Goal: Task Accomplishment & Management: Use online tool/utility

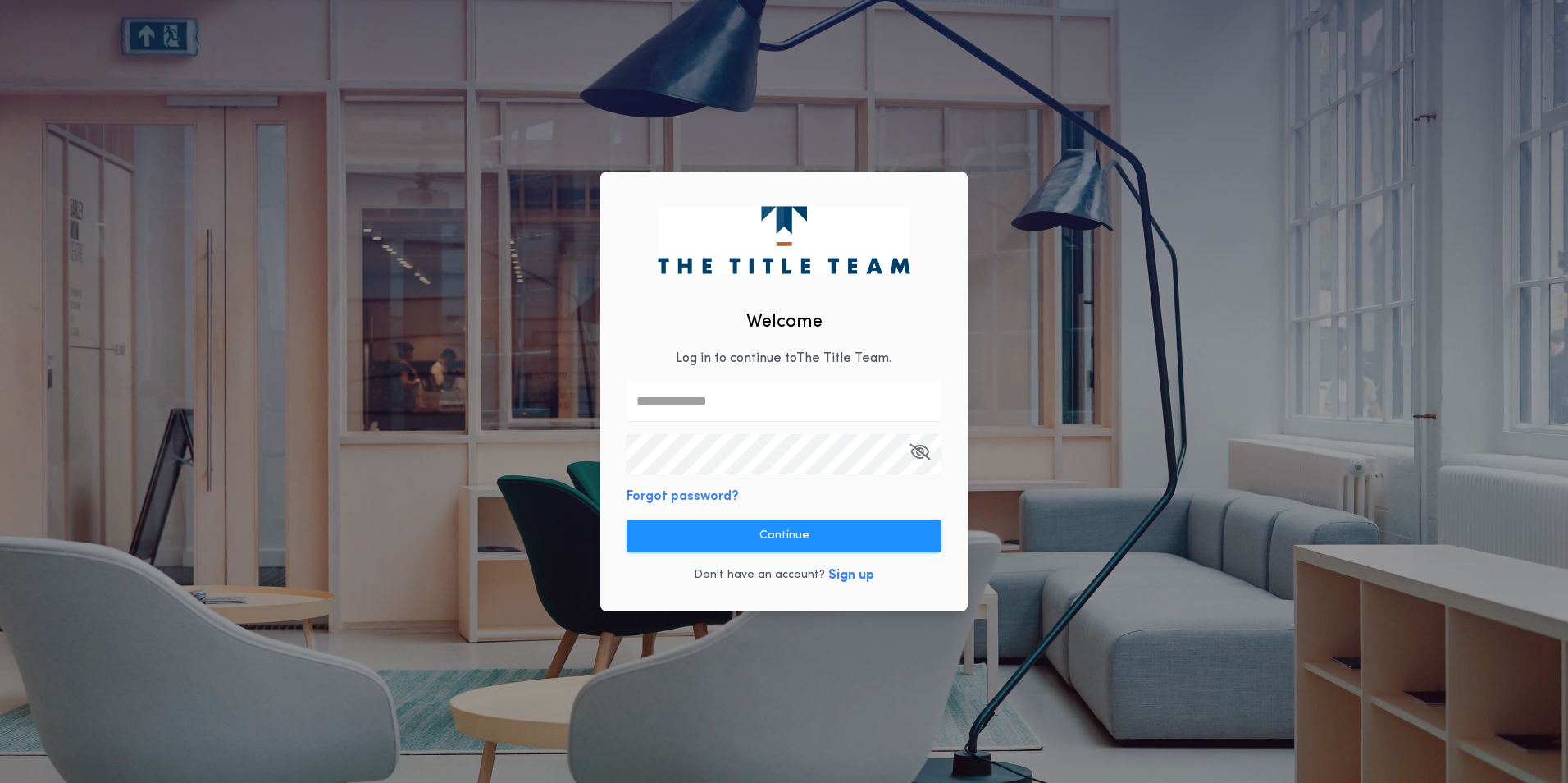
click at [695, 404] on input "text" at bounding box center [784, 401] width 315 height 40
type input "**********"
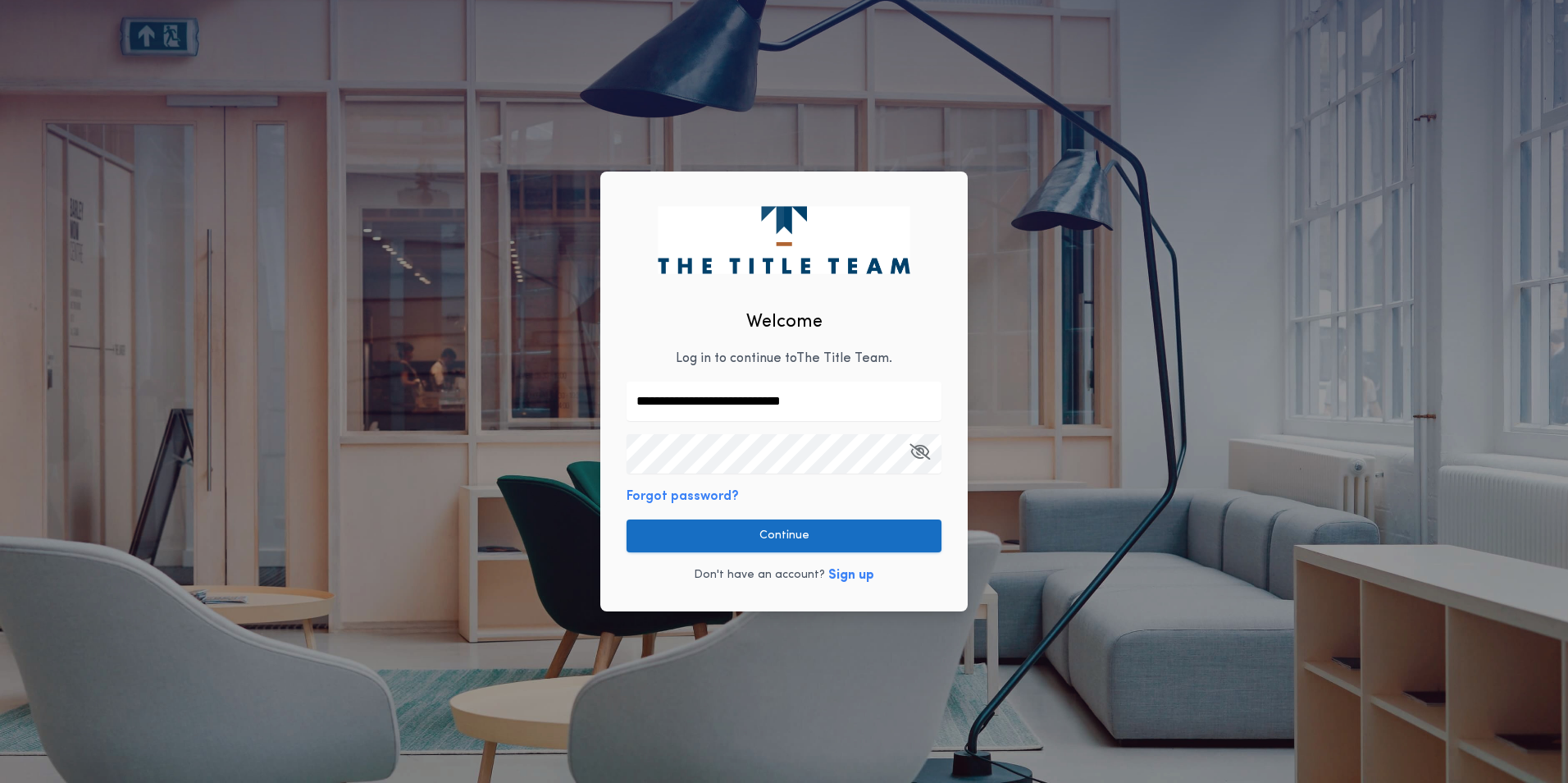
click at [726, 533] on button "Continue" at bounding box center [784, 536] width 315 height 33
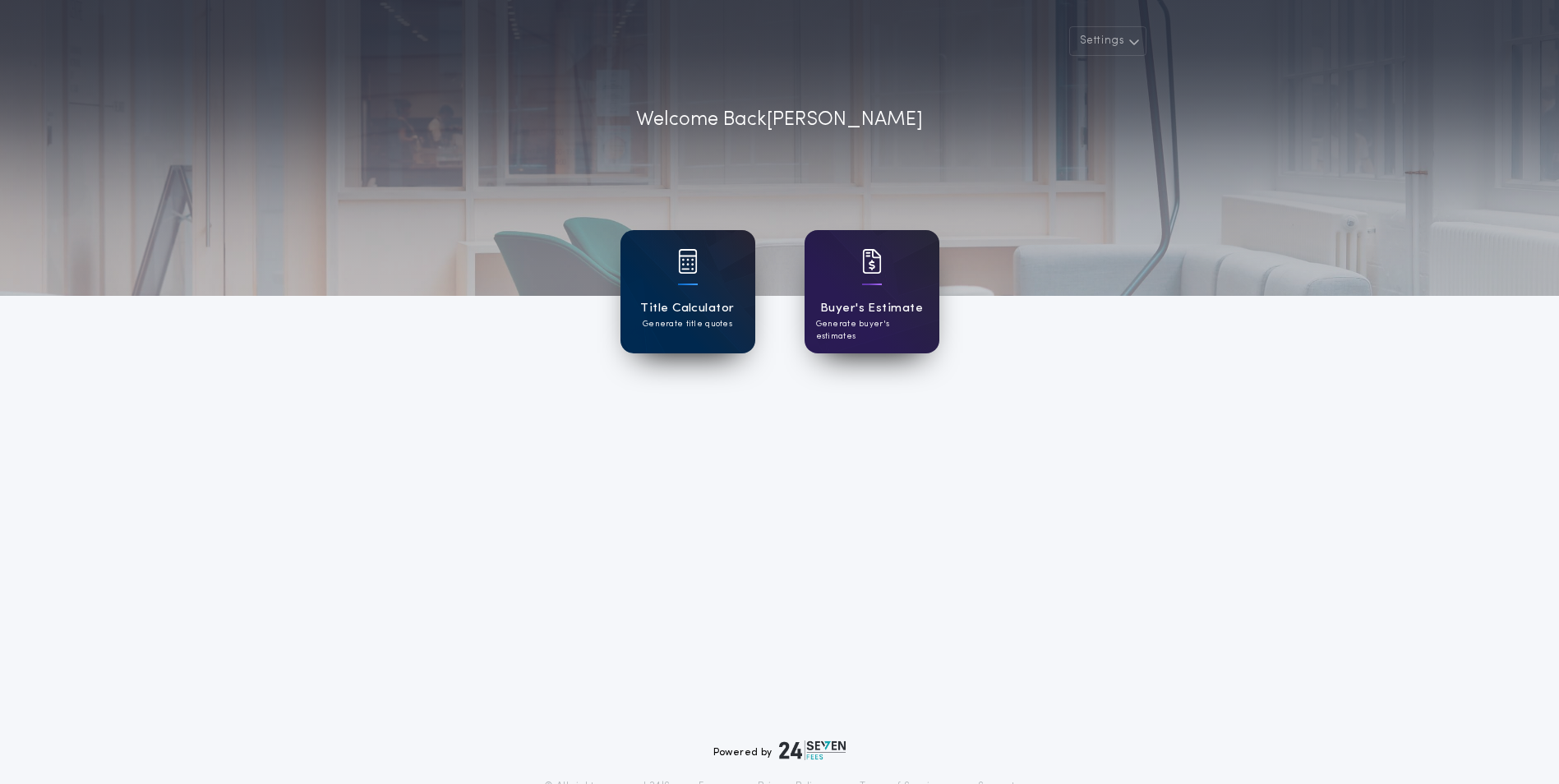
click at [719, 329] on p "Generate title quotes" at bounding box center [688, 324] width 90 height 12
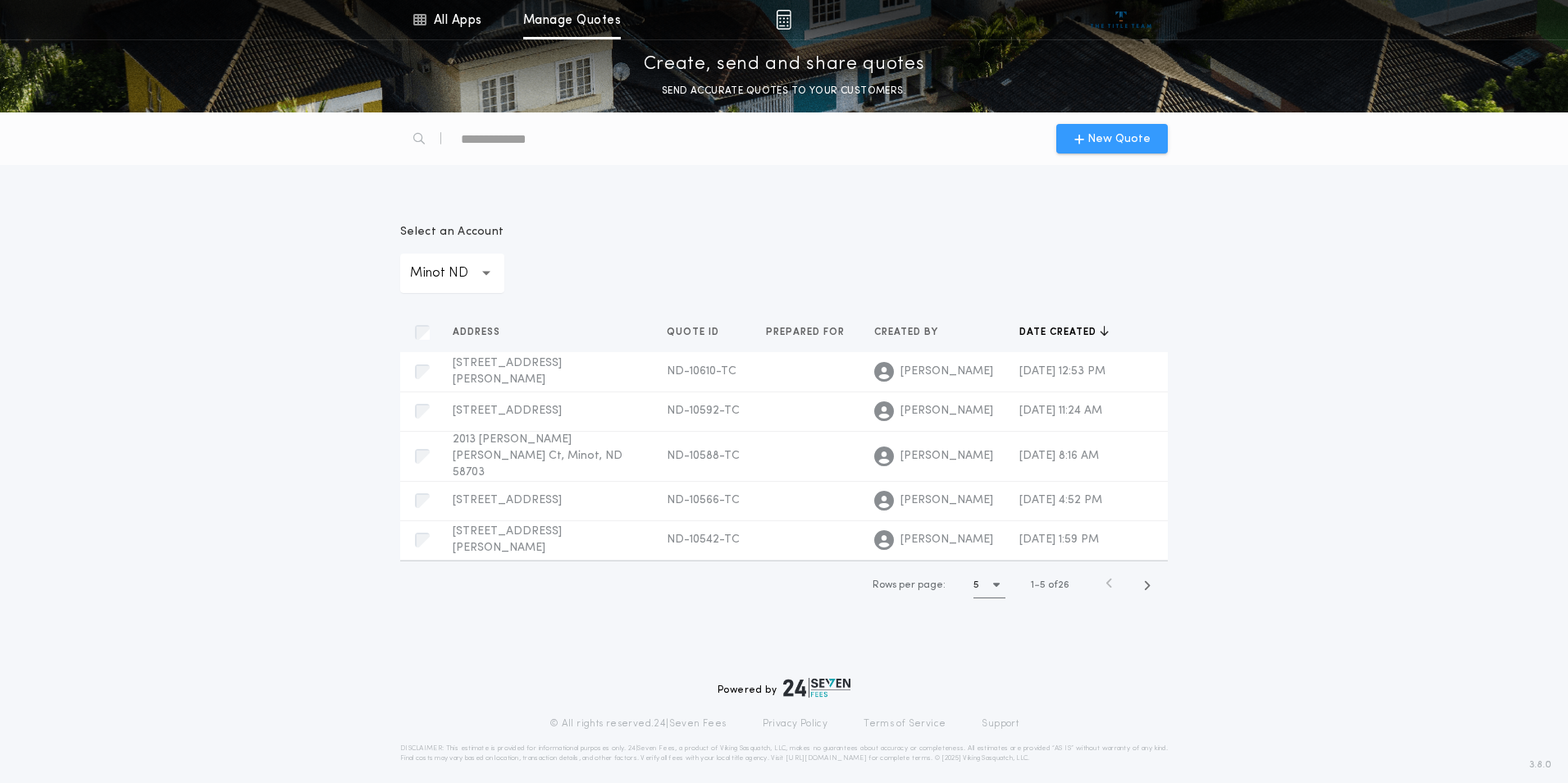
click at [1107, 136] on span "New Quote" at bounding box center [1118, 139] width 63 height 17
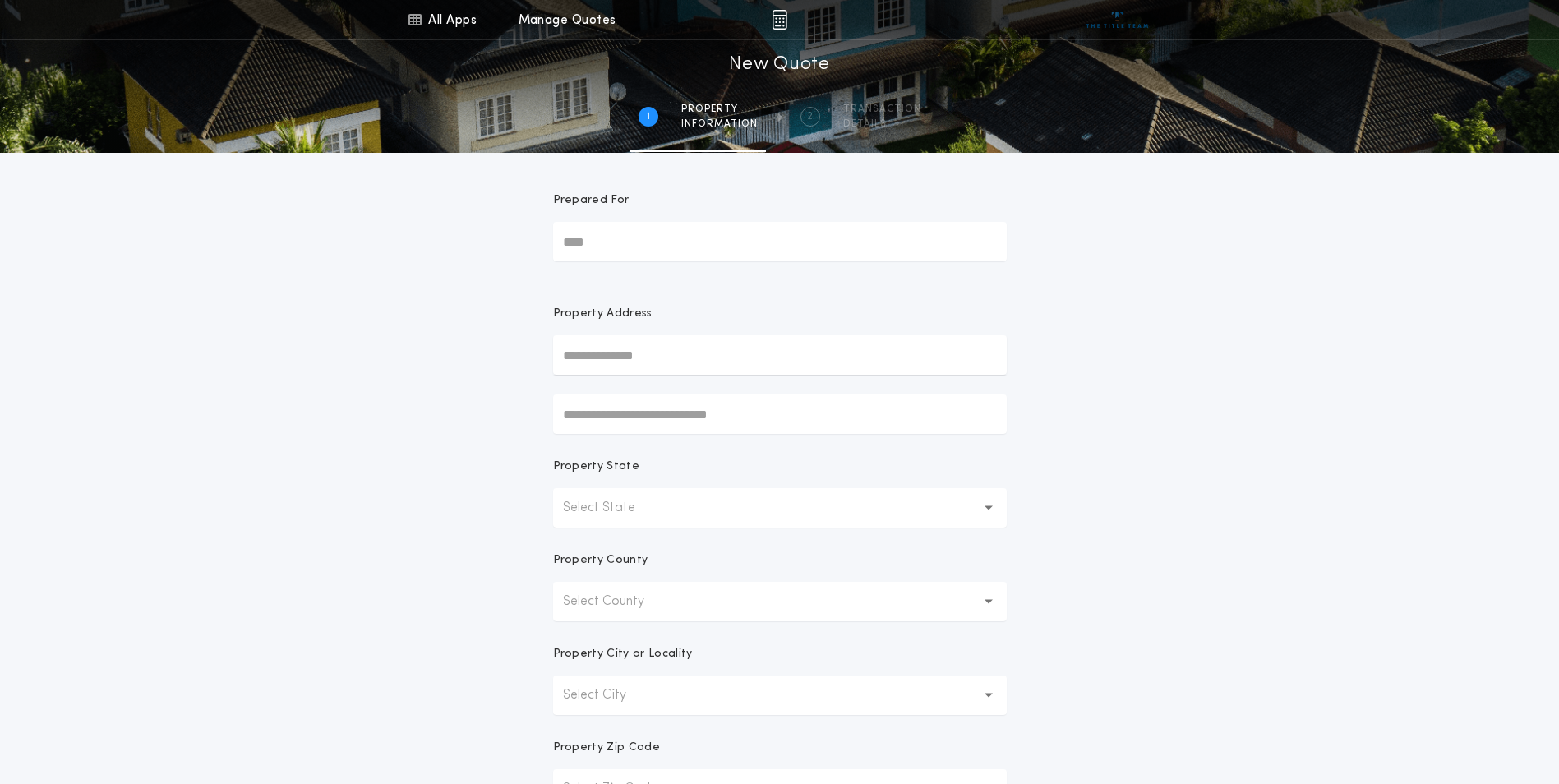
click at [617, 345] on input "text" at bounding box center [780, 355] width 453 height 40
click at [652, 394] on button "[STREET_ADDRESS]" at bounding box center [780, 388] width 453 height 25
type input "**********"
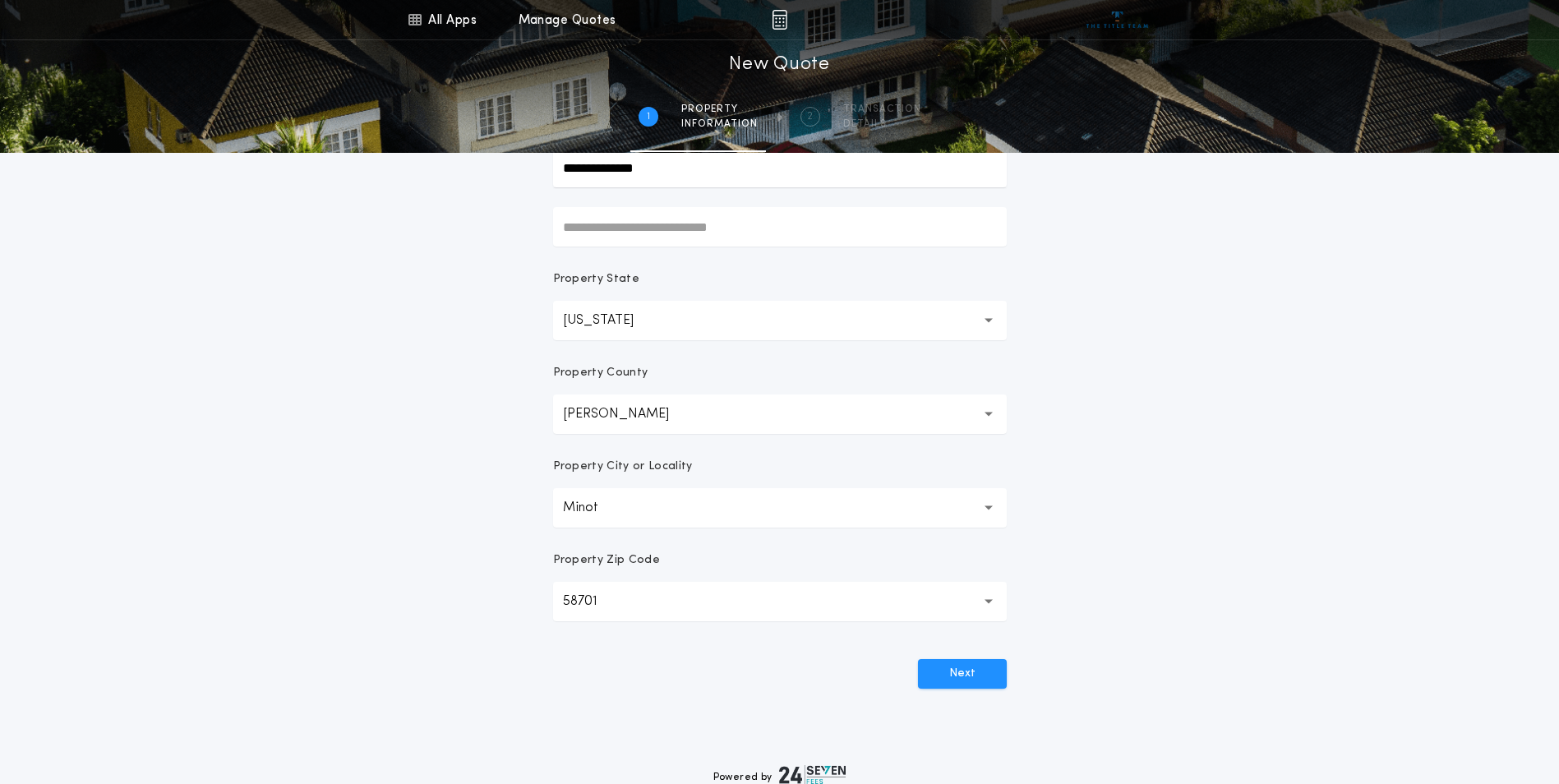
scroll to position [191, 0]
click at [934, 669] on button "Next" at bounding box center [962, 669] width 89 height 29
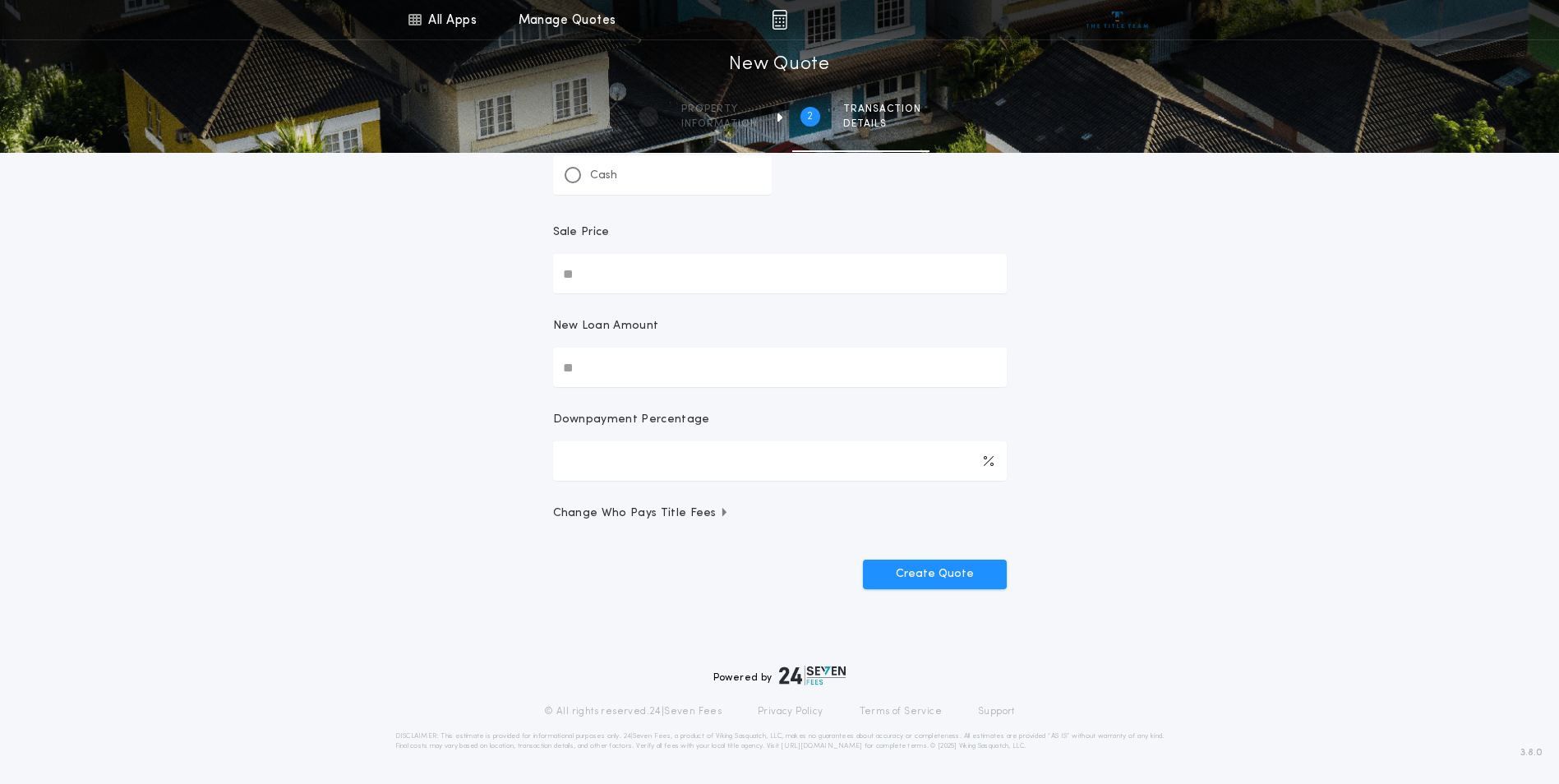
scroll to position [0, 0]
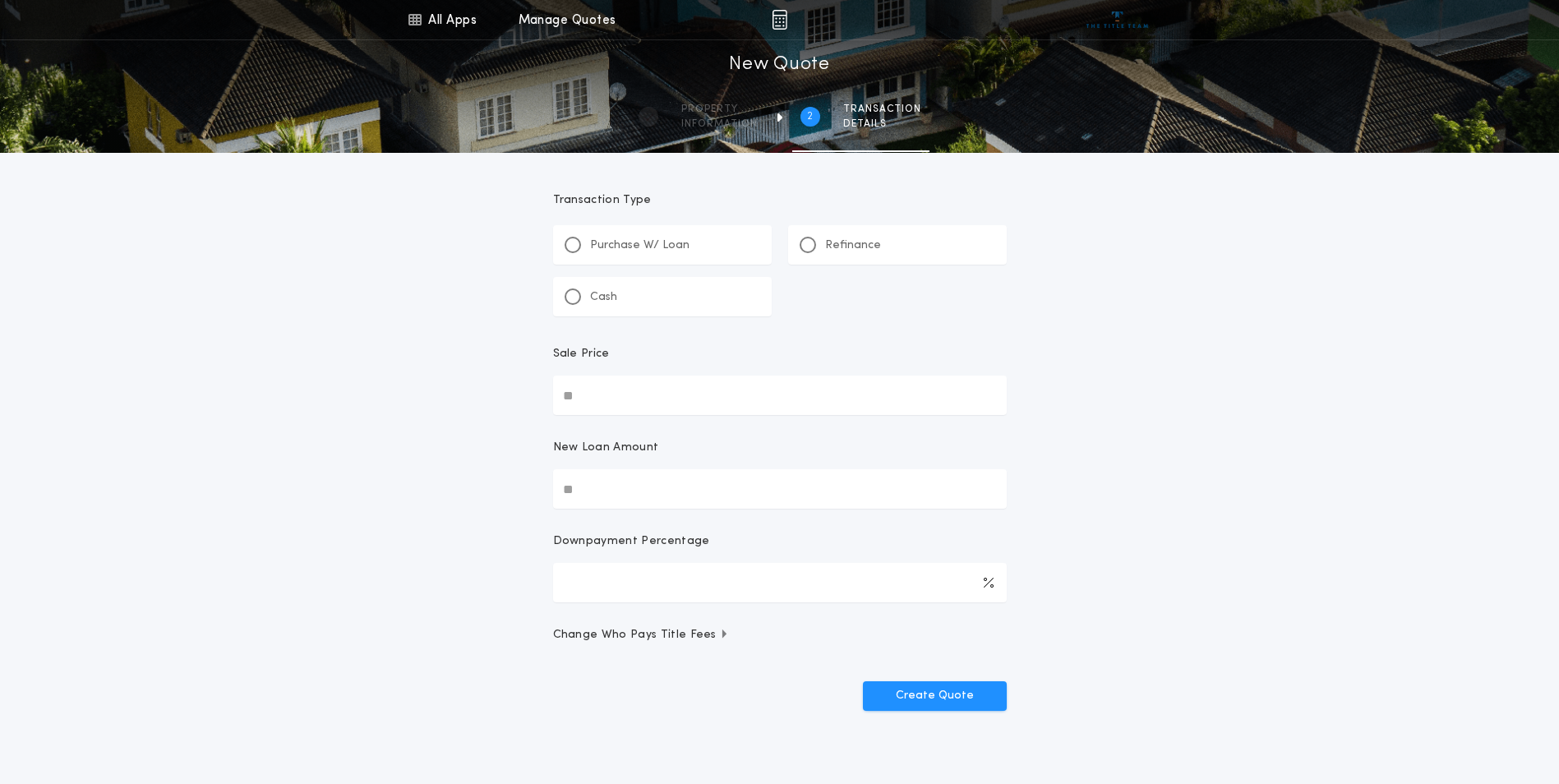
click at [878, 256] on div "Refinance" at bounding box center [897, 245] width 219 height 40
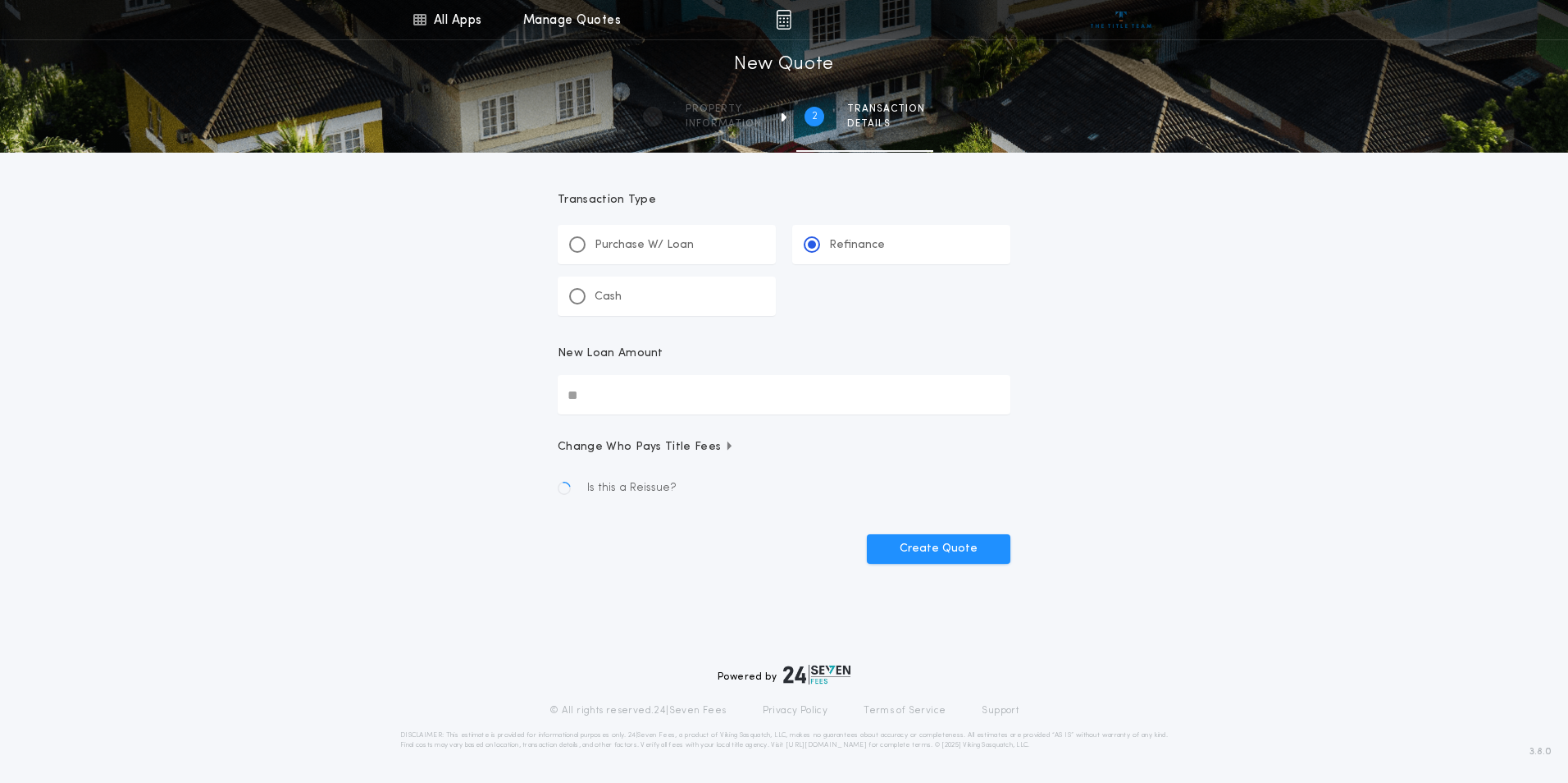
click at [706, 404] on input "New Loan Amount" at bounding box center [784, 395] width 452 height 40
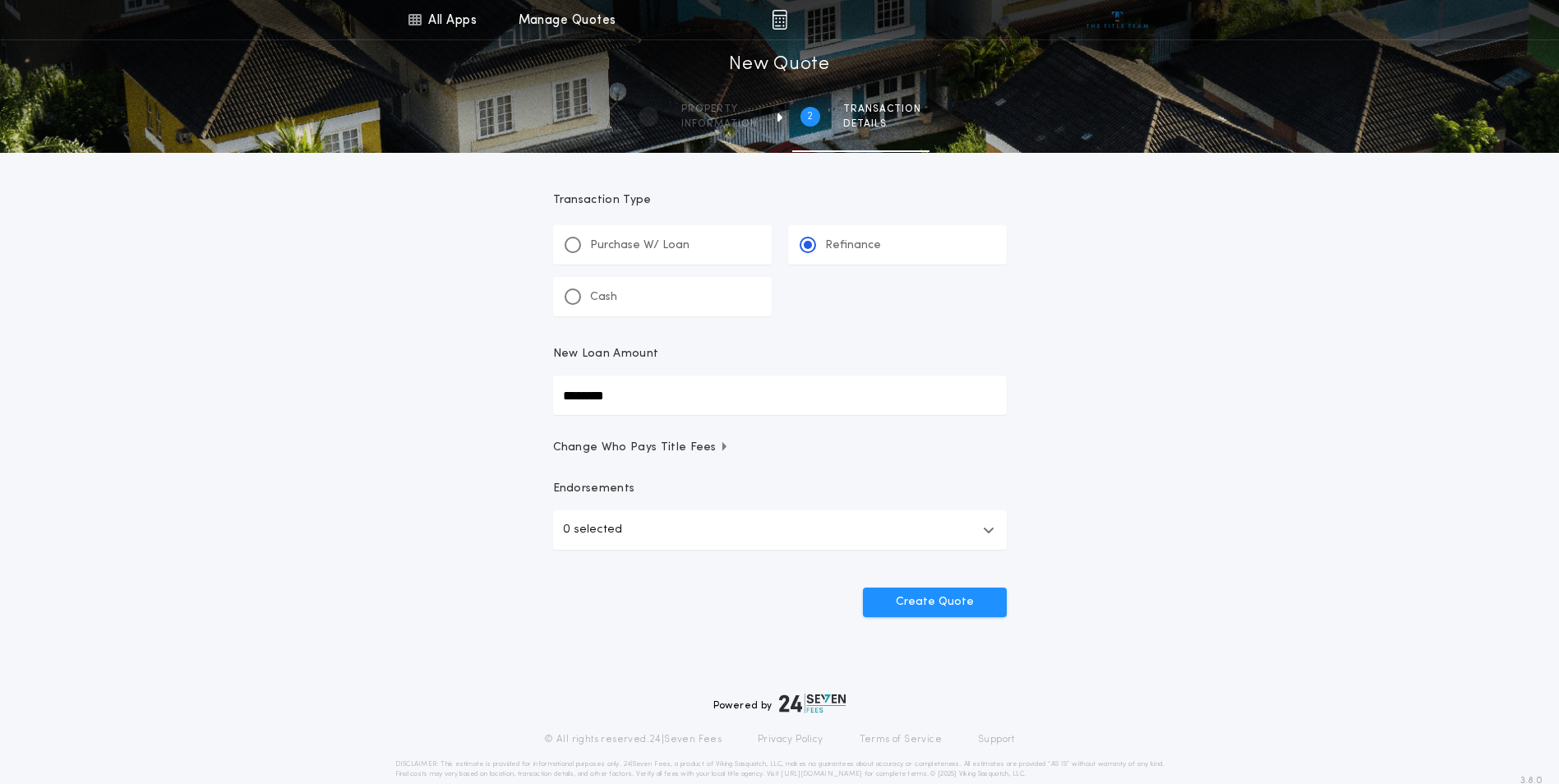
type input "********"
click at [627, 525] on button "0 selected" at bounding box center [780, 530] width 453 height 40
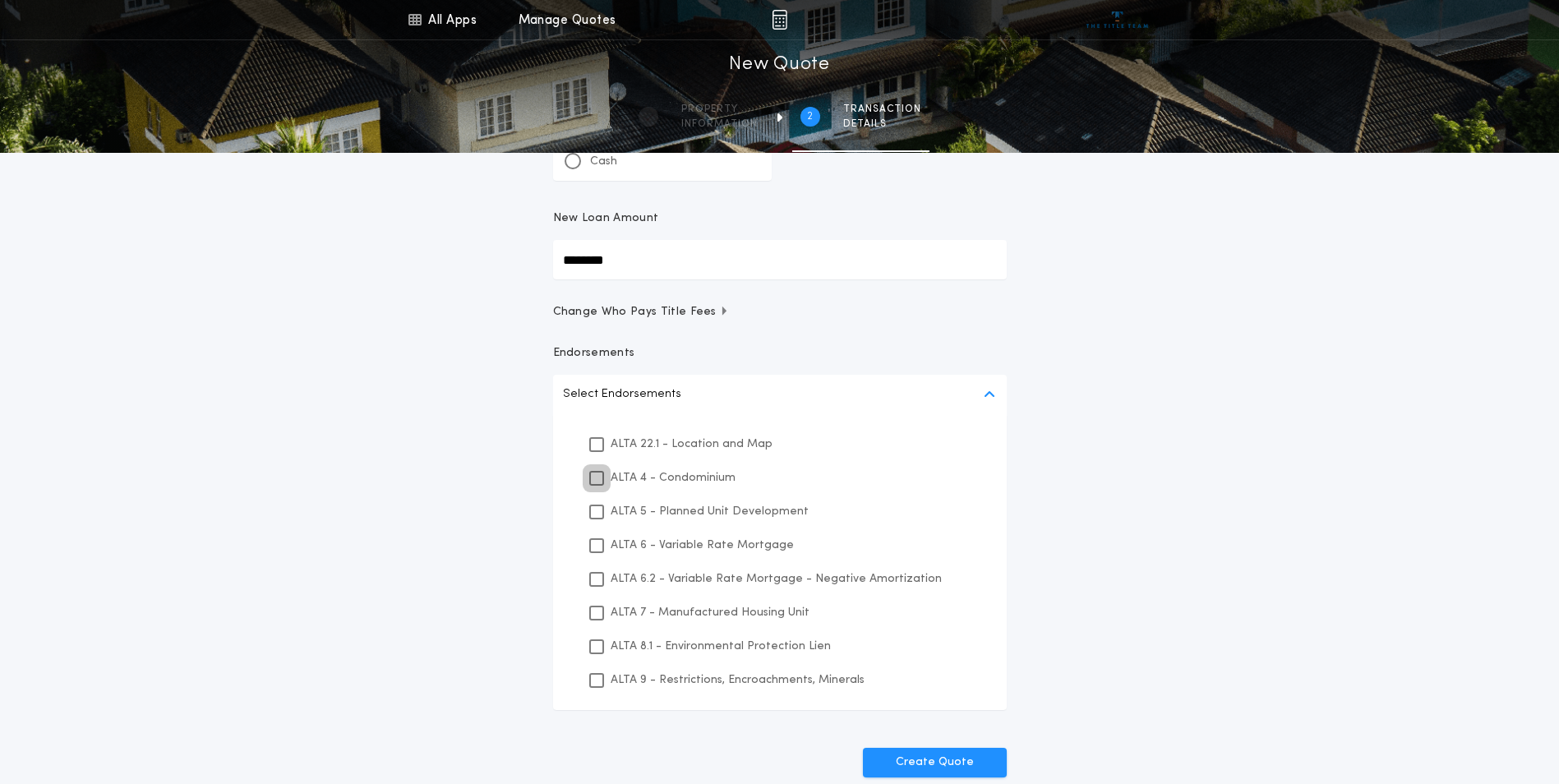
scroll to position [137, 0]
click at [617, 448] on p "ALTA 22.1 - Location and Map" at bounding box center [691, 442] width 162 height 17
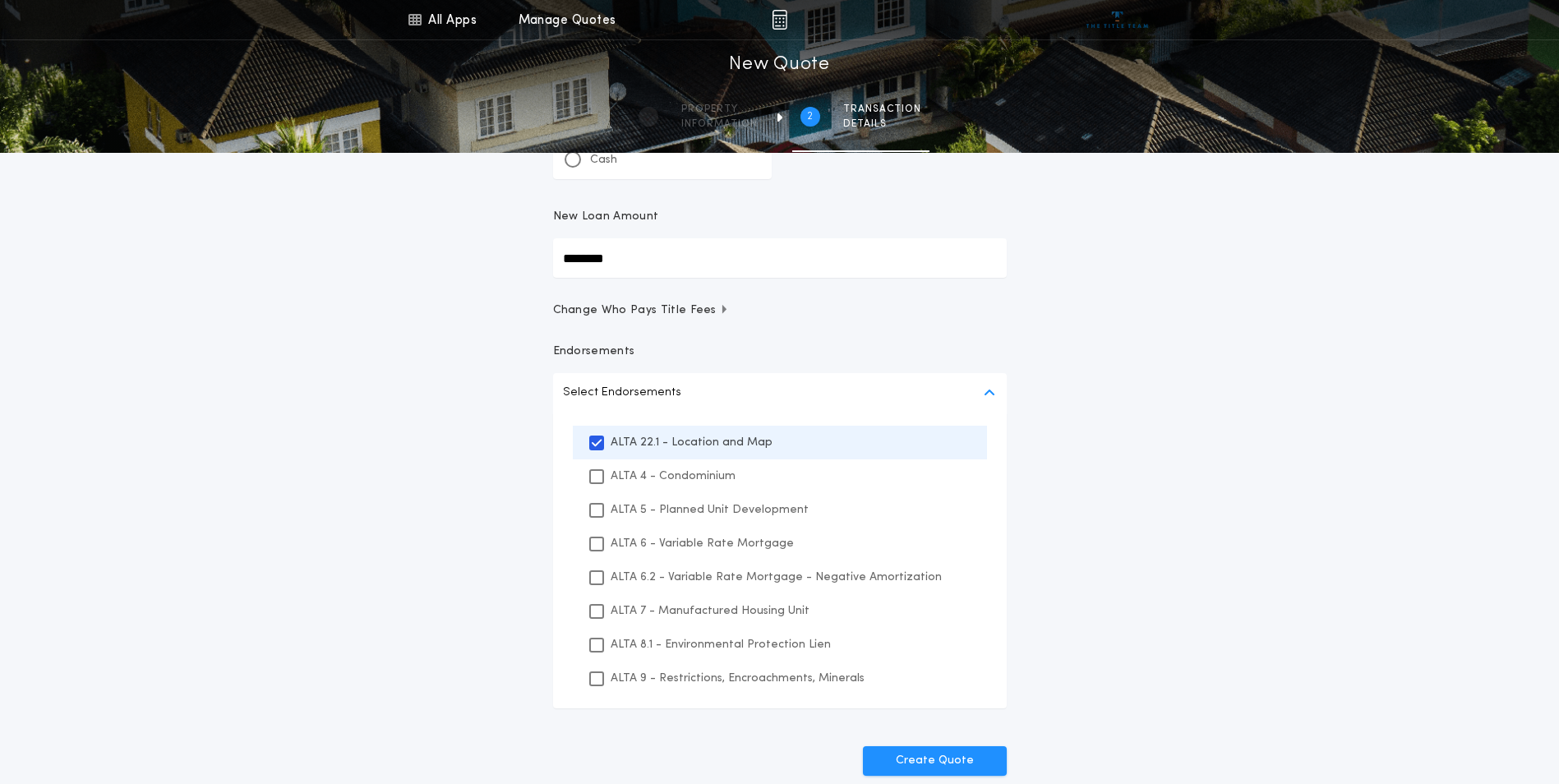
click at [623, 642] on p "ALTA 8.1 - Environmental Protection Lien" at bounding box center [720, 644] width 221 height 17
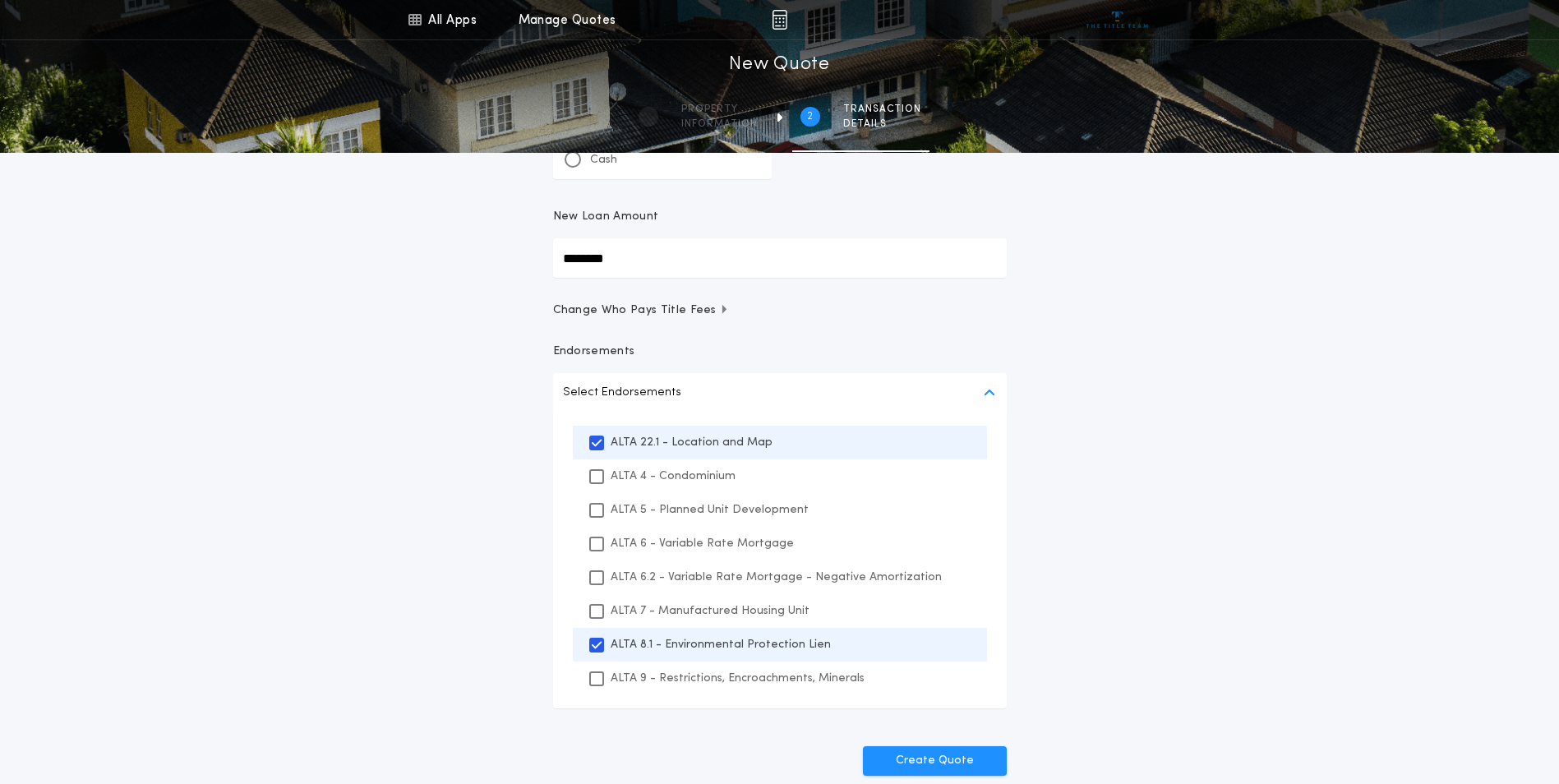
click at [628, 669] on div "ALTA 9 - Restrictions, Encroachments, Minerals" at bounding box center [780, 678] width 415 height 34
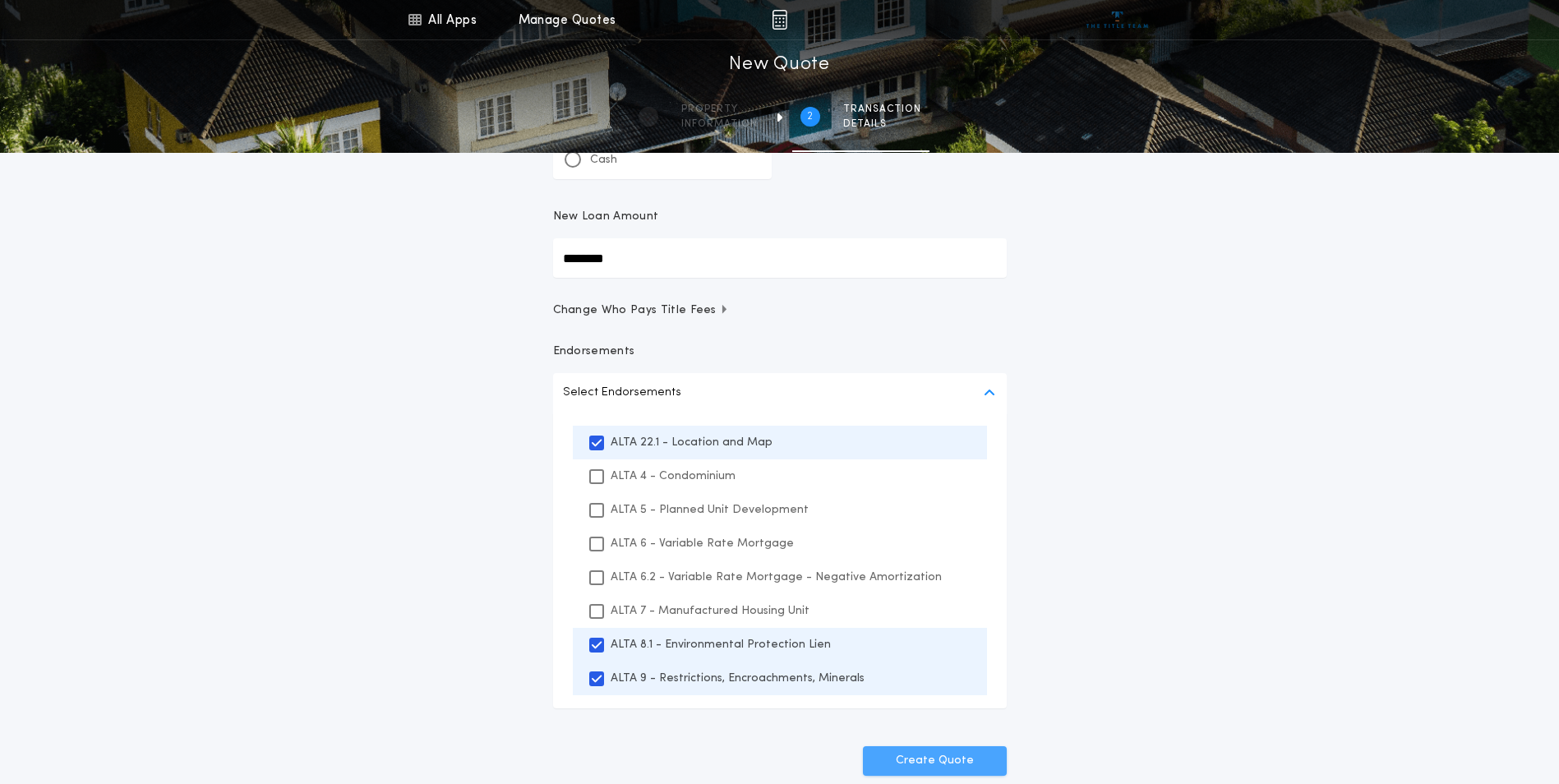
click at [932, 757] on button "Create Quote" at bounding box center [934, 761] width 144 height 29
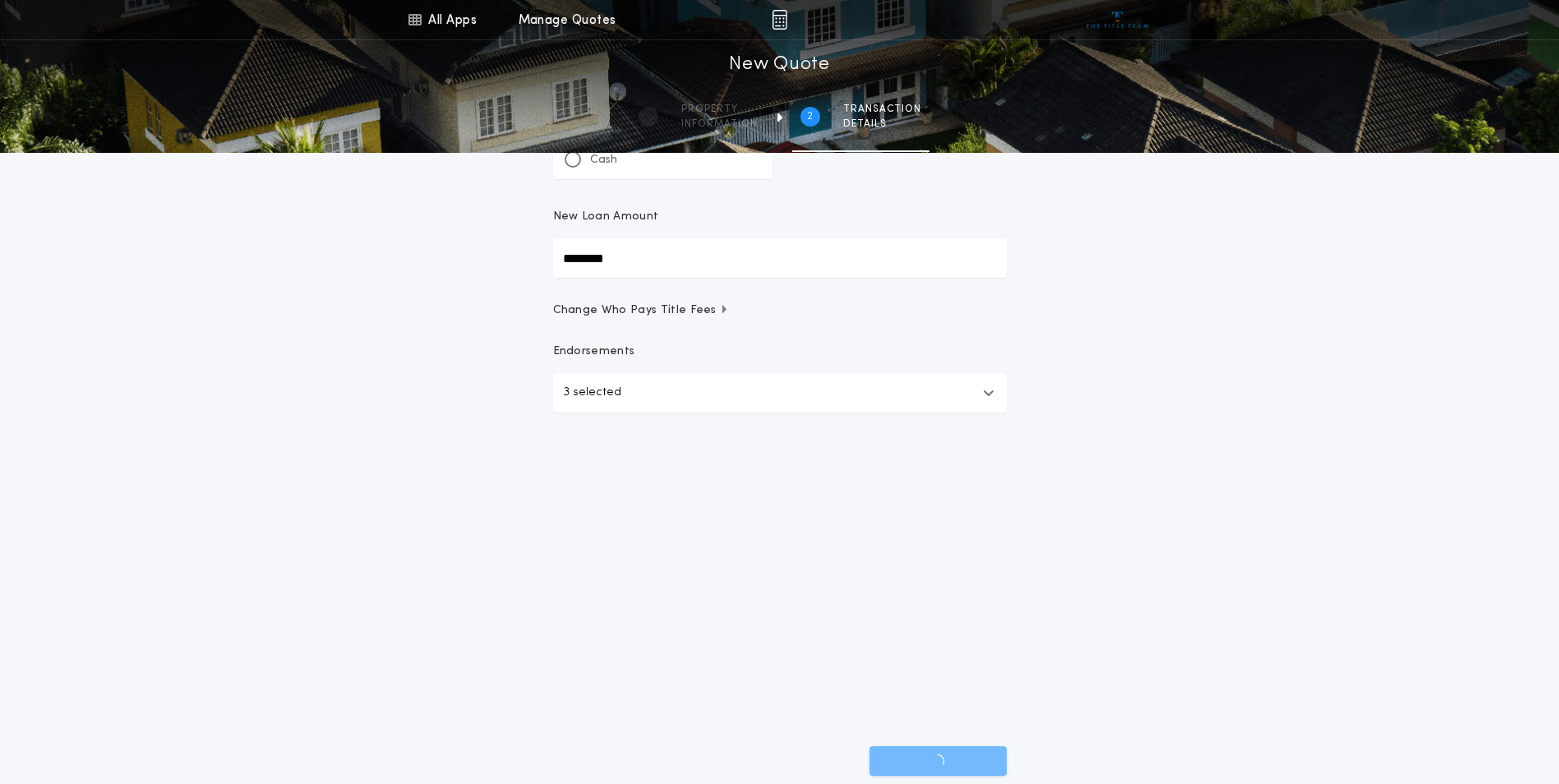
scroll to position [28, 0]
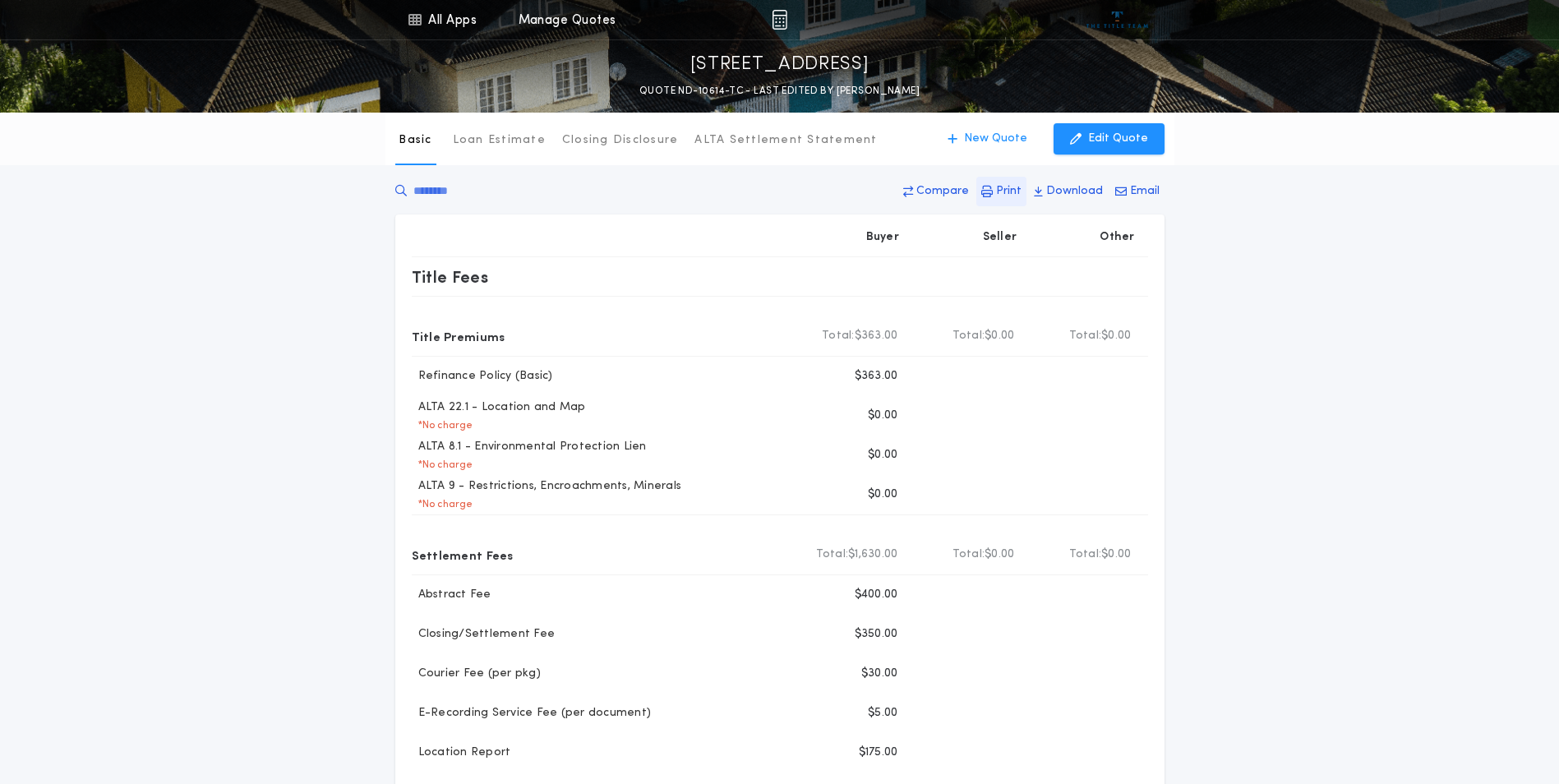
click at [1018, 177] on button "Print" at bounding box center [1001, 191] width 50 height 29
